Goal: Information Seeking & Learning: Find specific fact

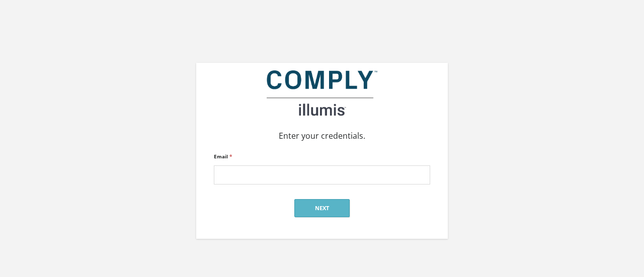
click at [284, 183] on input "Email *" at bounding box center [322, 175] width 216 height 19
click at [283, 178] on input "Email *" at bounding box center [322, 175] width 216 height 19
type input "lindsay@jonesmandel.com"
click input "submit" at bounding box center [0, 0] width 0 height 0
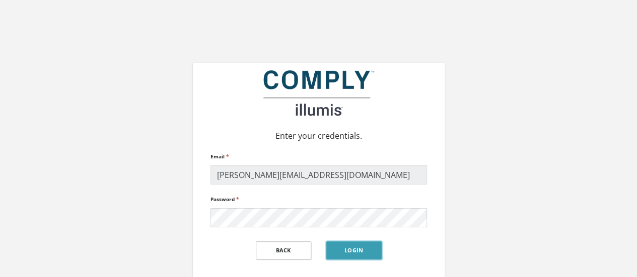
click at [351, 249] on button "Login" at bounding box center [353, 251] width 55 height 18
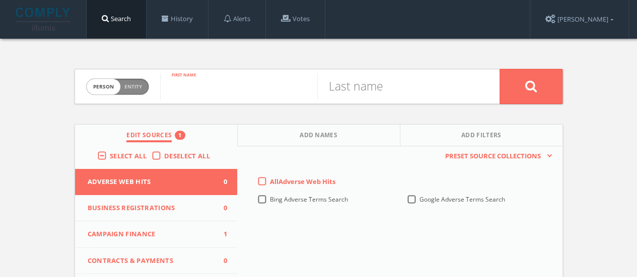
click at [256, 84] on input "text" at bounding box center [238, 87] width 157 height 26
click at [164, 156] on label "Deselect All" at bounding box center [189, 157] width 51 height 10
click at [0, 0] on input "Deselect All" at bounding box center [0, 0] width 0 height 0
click at [165, 232] on span "Campaign Finance" at bounding box center [150, 235] width 125 height 10
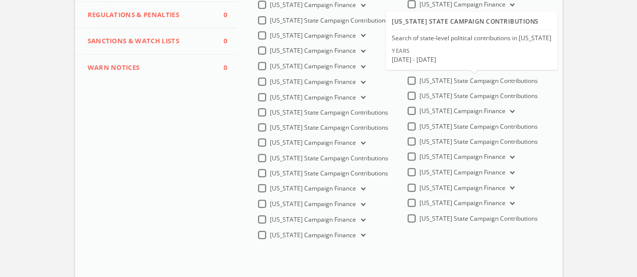
scroll to position [419, 0]
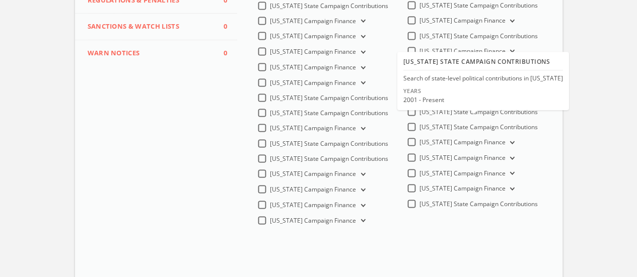
click at [419, 117] on label "Utah State Campaign Contributions" at bounding box center [478, 112] width 118 height 9
click at [0, 0] on Contributions-all "Utah State Campaign Contributions" at bounding box center [0, 0] width 0 height 0
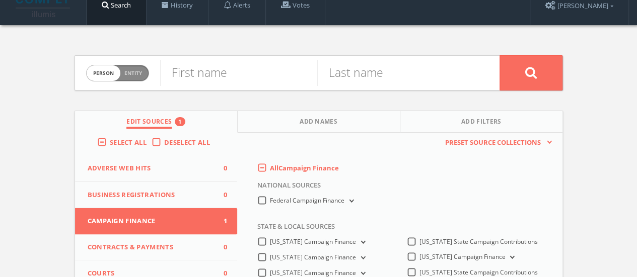
scroll to position [0, 0]
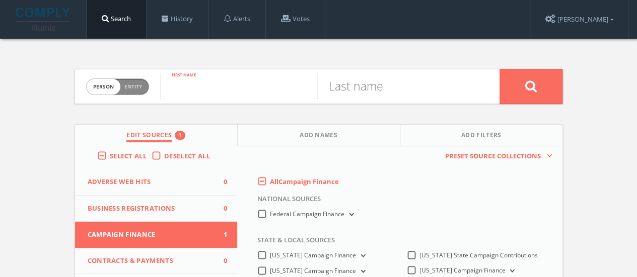
click at [225, 85] on input "text" at bounding box center [238, 87] width 157 height 26
type input "philip"
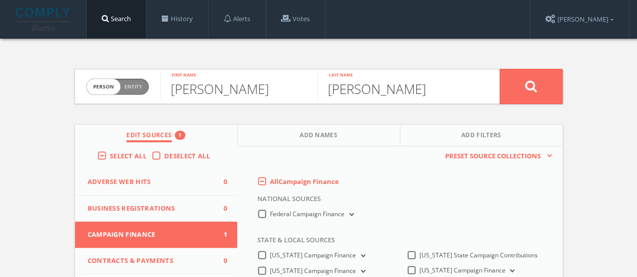
type input "purcell"
click at [499, 69] on button at bounding box center [530, 86] width 63 height 35
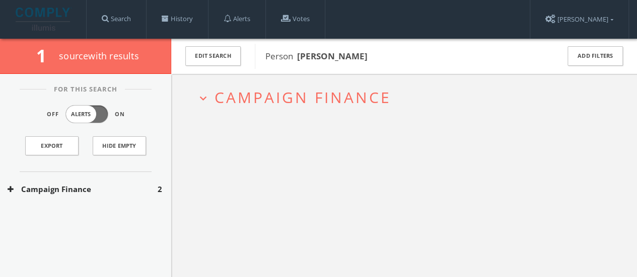
click at [139, 185] on button "Campaign Finance" at bounding box center [83, 190] width 150 height 12
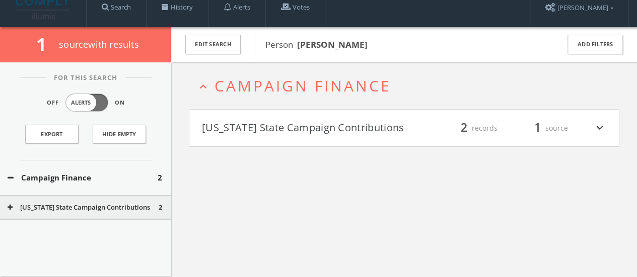
click at [262, 145] on div "expand_less Campaign Finance Utah State Campaign Contributions filter_list 2 re…" at bounding box center [404, 200] width 466 height 277
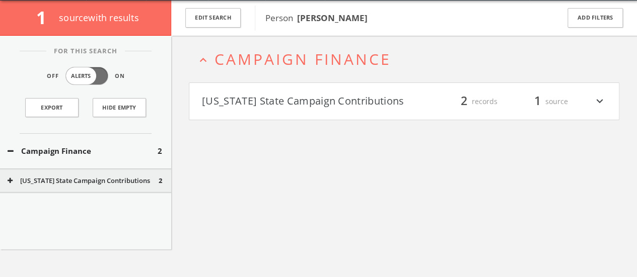
click at [311, 107] on button "Utah State Campaign Contributions" at bounding box center [303, 101] width 202 height 17
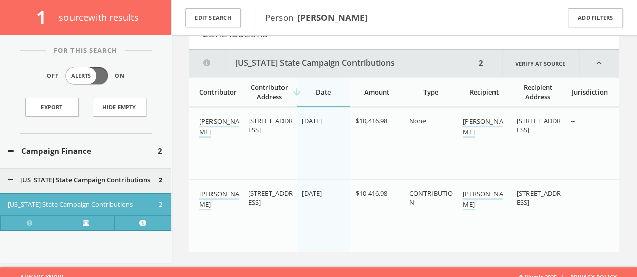
scroll to position [123, 0]
